Goal: Navigation & Orientation: Find specific page/section

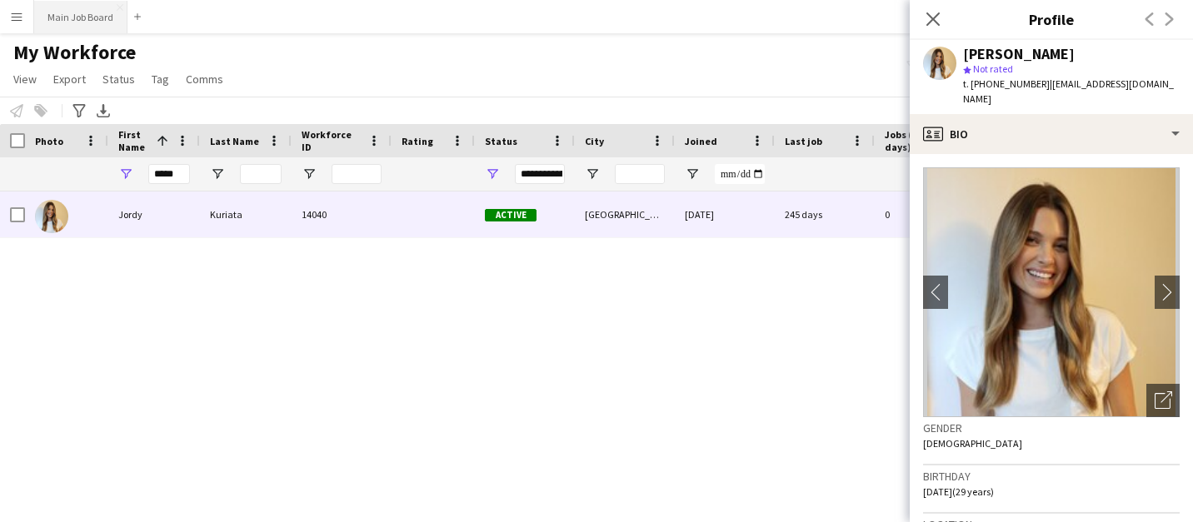
click at [78, 25] on button "Main Job Board Close" at bounding box center [80, 17] width 93 height 32
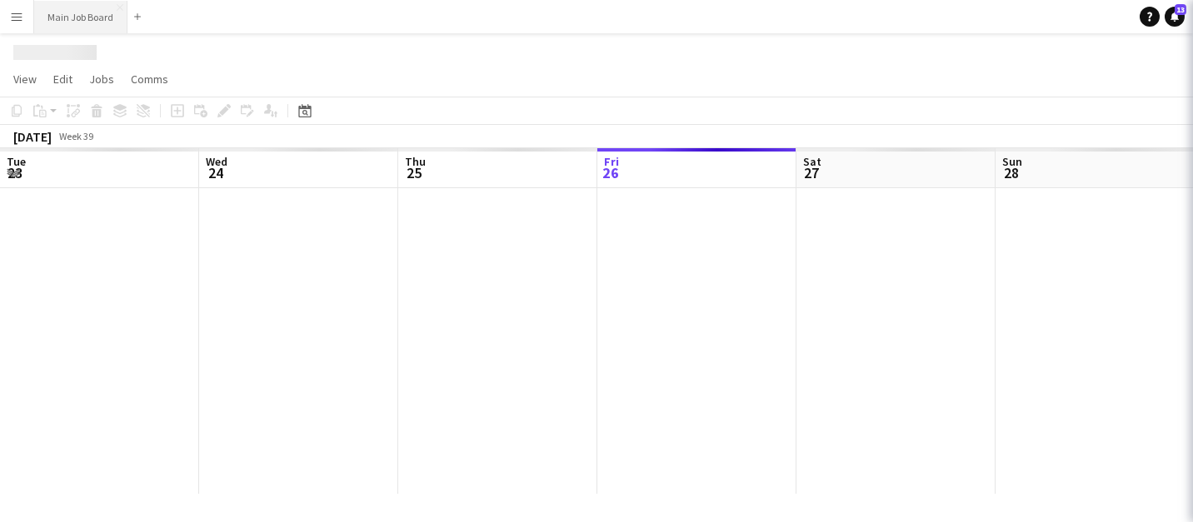
scroll to position [0, 398]
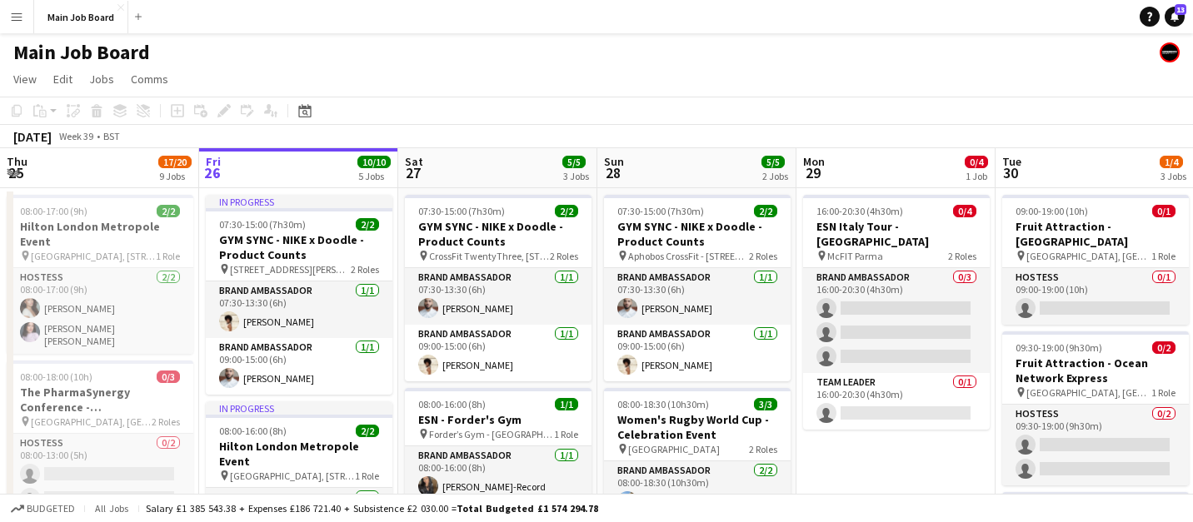
click at [9, 12] on button "Menu" at bounding box center [16, 16] width 33 height 33
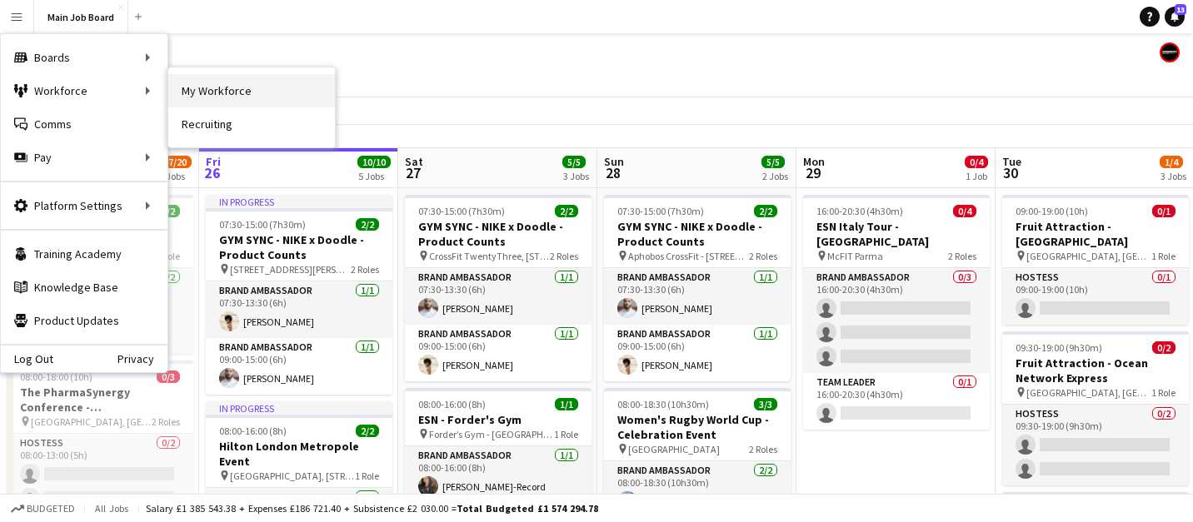
click at [215, 92] on link "My Workforce" at bounding box center [251, 90] width 167 height 33
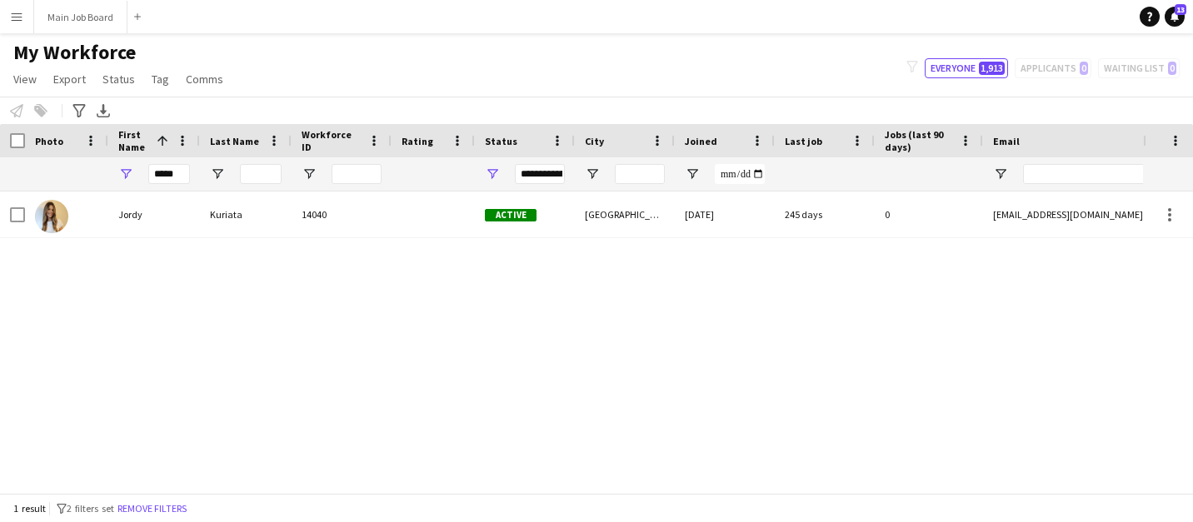
click at [22, 15] on app-icon "Menu" at bounding box center [16, 16] width 13 height 13
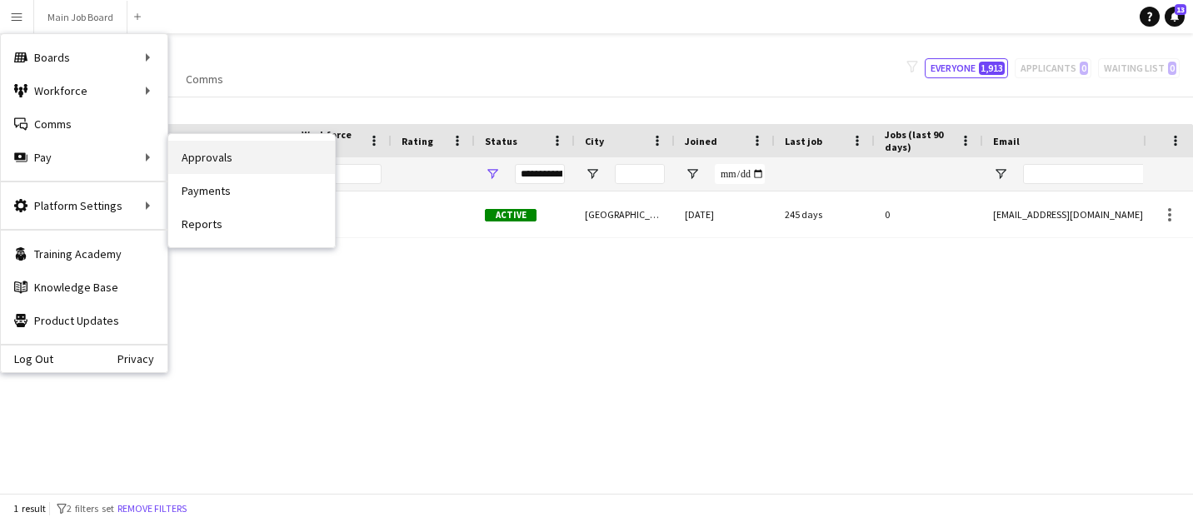
click at [199, 163] on link "Approvals" at bounding box center [251, 157] width 167 height 33
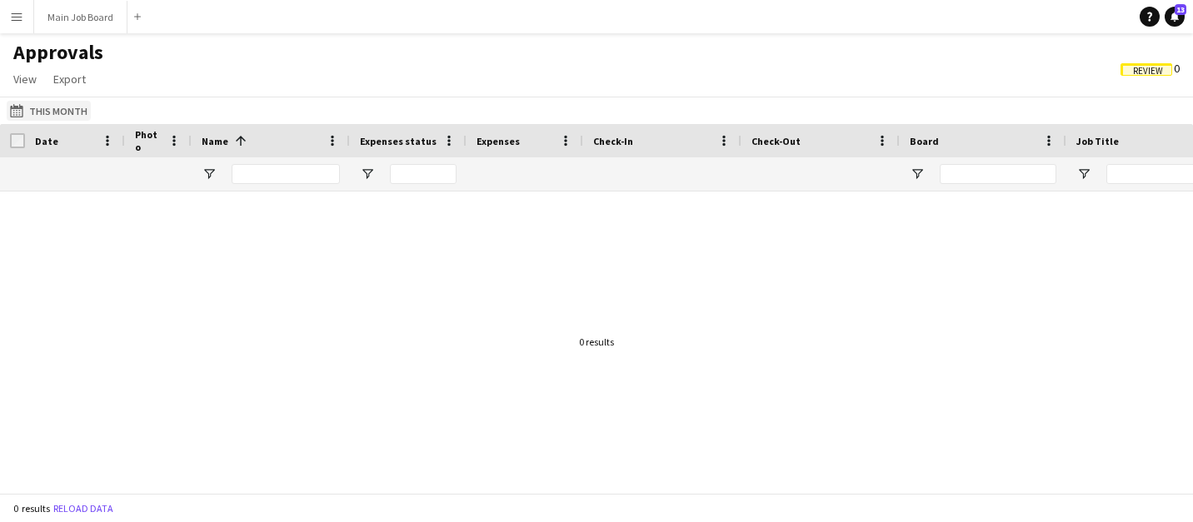
click at [65, 101] on button "This Month This Month" at bounding box center [49, 111] width 84 height 20
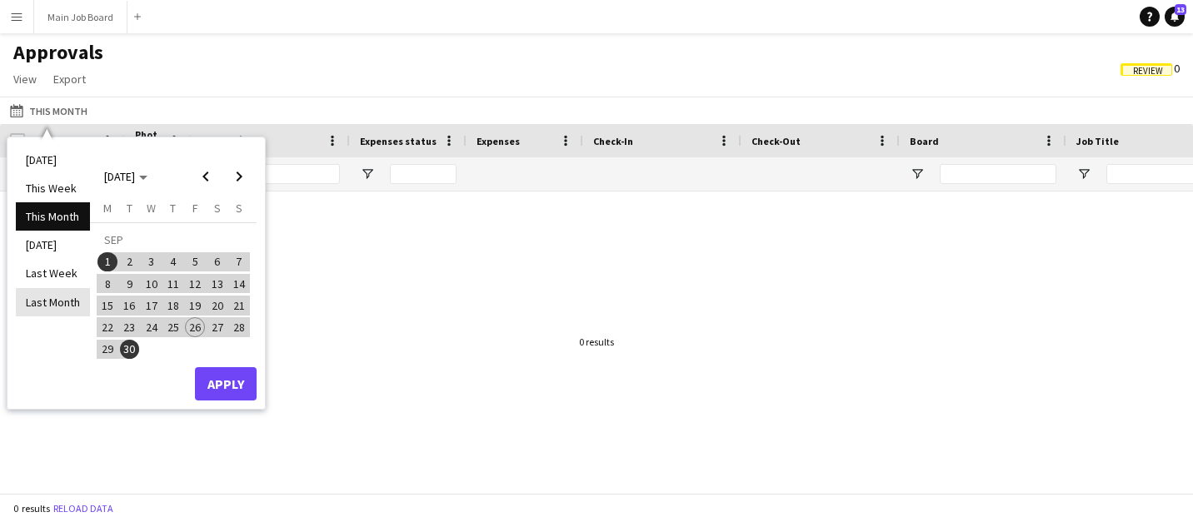
click at [64, 309] on li "Last Month" at bounding box center [53, 302] width 74 height 28
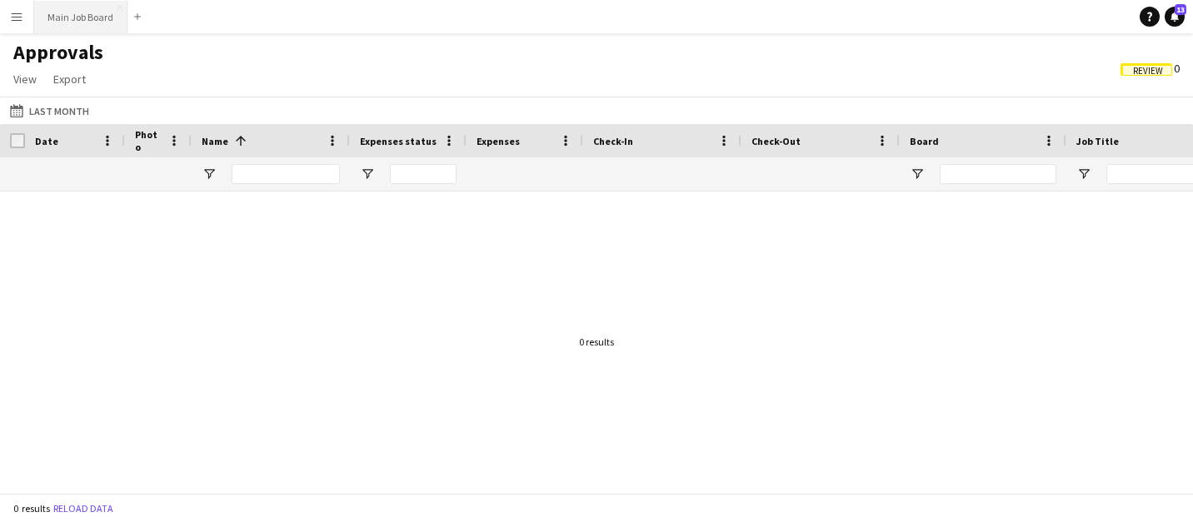
click at [87, 24] on button "Main Job Board Close" at bounding box center [80, 17] width 93 height 32
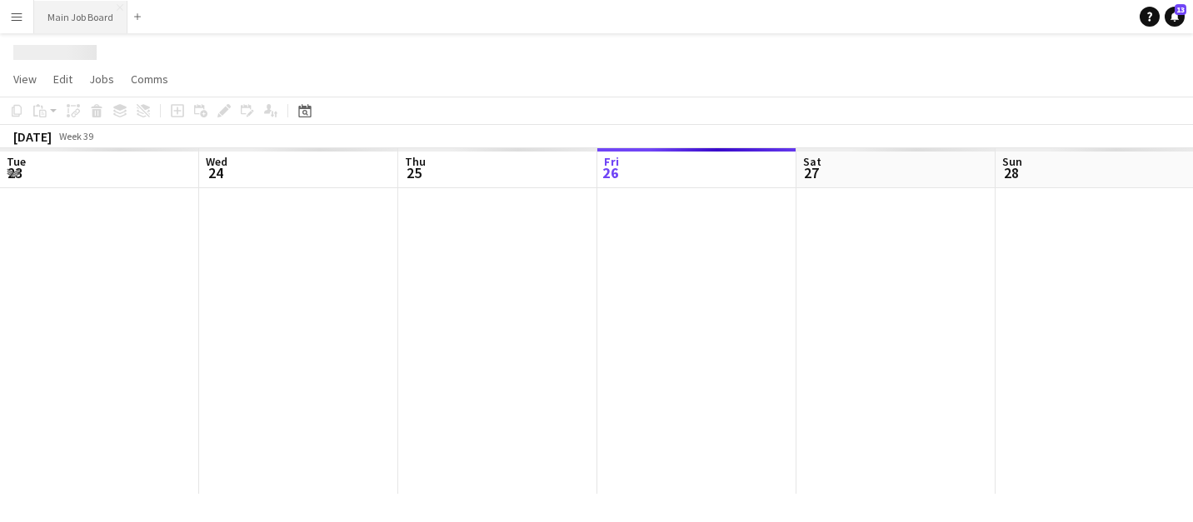
scroll to position [0, 398]
